Goal: Complete application form: Complete application form

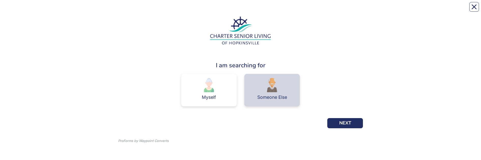
click at [269, 10] on div "Someone Else" at bounding box center [272, 97] width 30 height 5
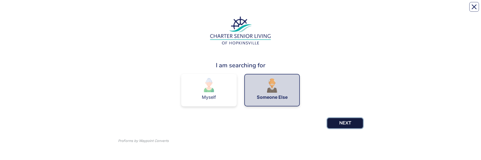
click at [350, 10] on button "NEXT" at bounding box center [345, 123] width 36 height 10
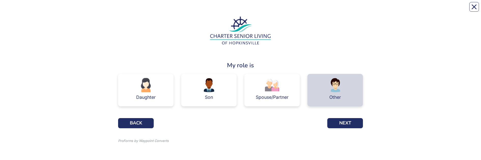
click at [348, 10] on div "Other" at bounding box center [334, 90] width 55 height 33
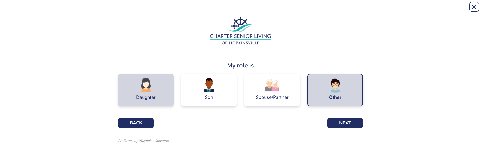
click at [140, 10] on div "Daughter" at bounding box center [146, 97] width 20 height 5
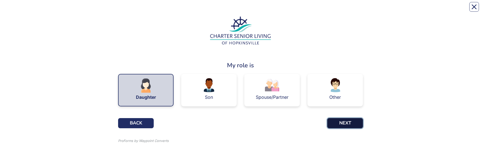
click at [343, 10] on button "NEXT" at bounding box center [345, 123] width 36 height 10
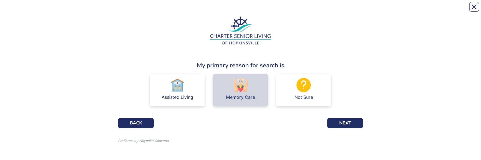
click at [248, 10] on div "Memory Care" at bounding box center [240, 97] width 29 height 5
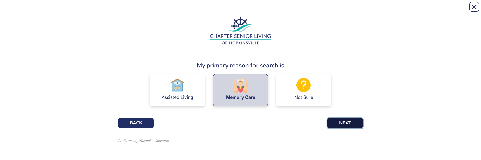
click at [334, 10] on button "NEXT" at bounding box center [345, 123] width 36 height 10
click at [343, 10] on button "NEXT" at bounding box center [345, 123] width 36 height 10
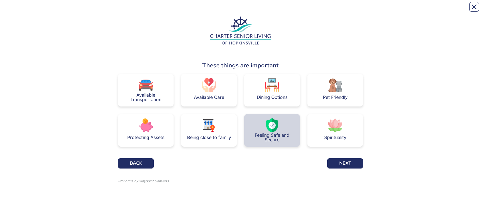
click at [256, 10] on div "Feeling Safe and Secure" at bounding box center [271, 137] width 47 height 9
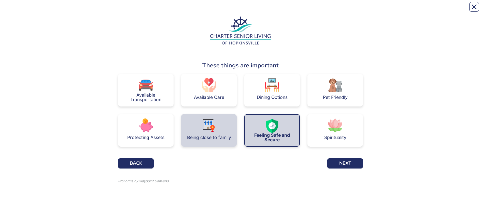
click at [193, 10] on div "Being close to family" at bounding box center [209, 138] width 44 height 10
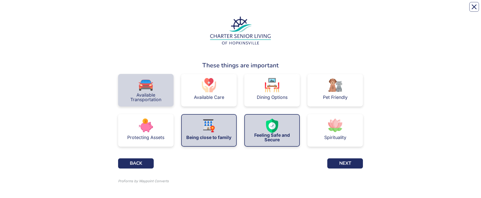
click at [148, 10] on div "Available Transportation" at bounding box center [145, 97] width 47 height 9
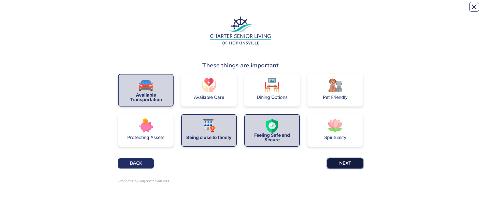
click at [343, 10] on button "NEXT" at bounding box center [345, 164] width 36 height 10
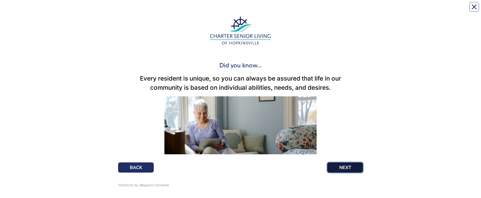
click at [338, 10] on button "NEXT" at bounding box center [345, 168] width 36 height 10
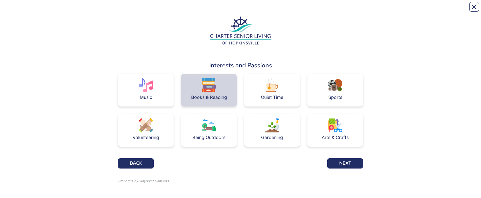
click at [222, 10] on div "Books & Reading" at bounding box center [209, 97] width 36 height 10
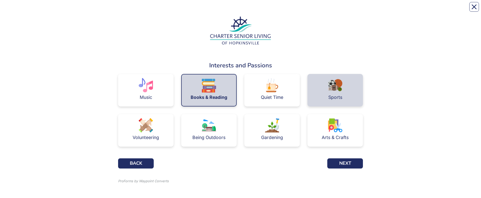
click at [342, 10] on img at bounding box center [335, 85] width 14 height 14
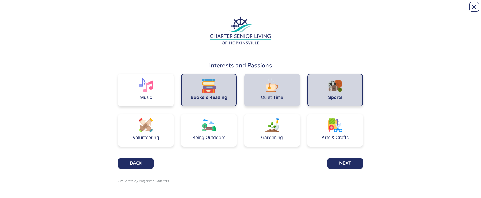
click at [276, 10] on div "Quiet Time" at bounding box center [272, 97] width 22 height 5
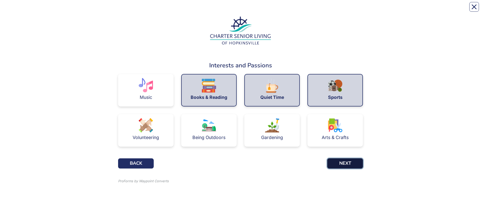
click at [346, 10] on button "NEXT" at bounding box center [345, 164] width 36 height 10
